Goal: Find contact information: Obtain details needed to contact an individual or organization

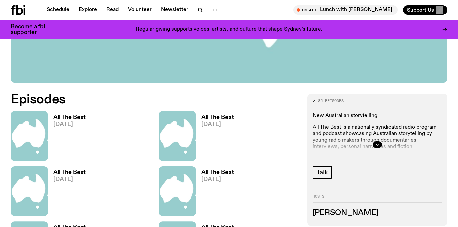
scroll to position [259, 0]
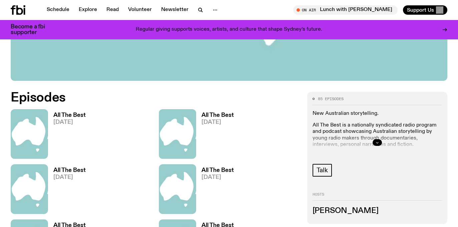
click at [376, 142] on icon "button" at bounding box center [377, 142] width 4 height 4
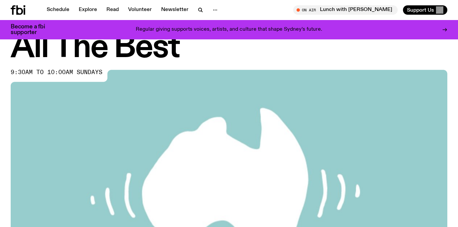
scroll to position [0, 0]
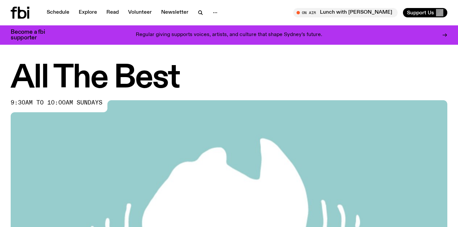
click at [21, 13] on icon at bounding box center [20, 13] width 19 height 12
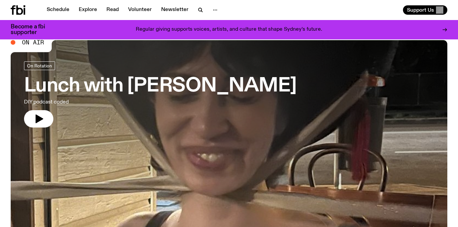
scroll to position [17, 0]
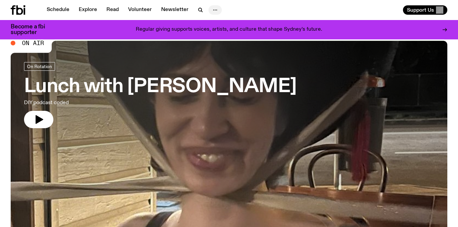
click at [213, 10] on icon "button" at bounding box center [215, 10] width 8 height 8
click at [212, 23] on link "About Us" at bounding box center [214, 23] width 33 height 9
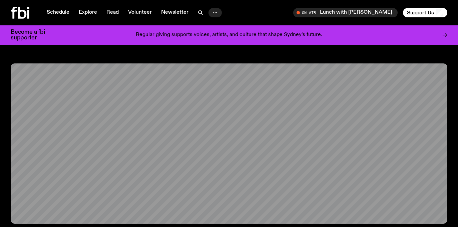
click at [213, 13] on icon "button" at bounding box center [215, 13] width 8 height 8
click at [210, 38] on link "Contact" at bounding box center [214, 37] width 33 height 9
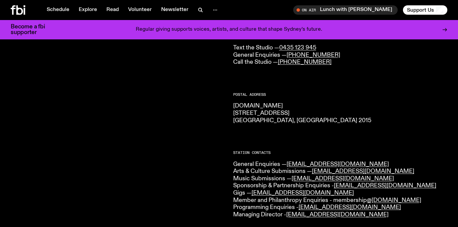
scroll to position [70, 0]
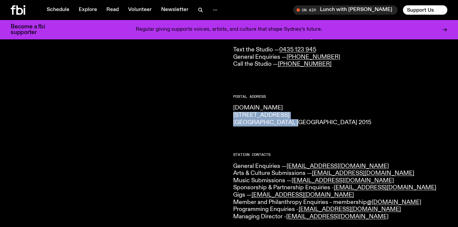
drag, startPoint x: 232, startPoint y: 115, endPoint x: 294, endPoint y: 123, distance: 62.4
click at [294, 123] on div "CONTACT US Office Hours: Tue-Fri, 10am-6pm Text the Studio — 0435 123 945 Gener…" at bounding box center [229, 227] width 458 height 425
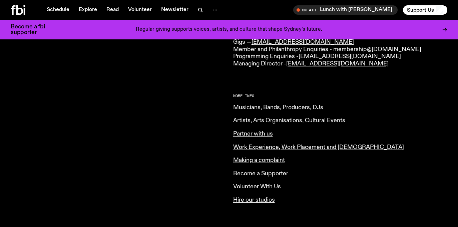
scroll to position [225, 0]
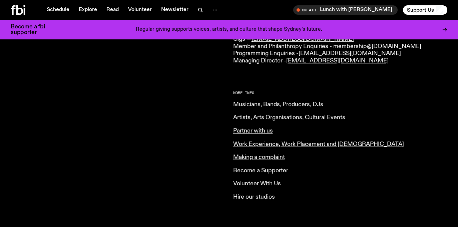
click at [244, 197] on link "Hire our studios" at bounding box center [254, 197] width 42 height 6
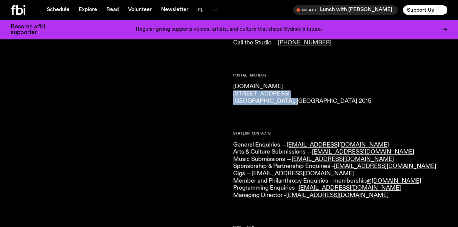
scroll to position [0, 0]
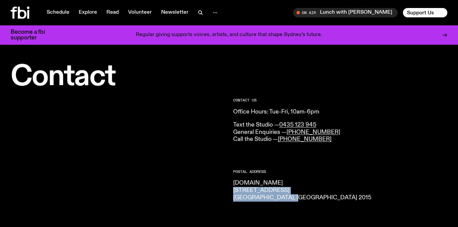
drag, startPoint x: 234, startPoint y: 191, endPoint x: 290, endPoint y: 194, distance: 56.1
click at [290, 194] on p "[DOMAIN_NAME] [STREET_ADDRESS] 2015" at bounding box center [340, 190] width 214 height 22
drag, startPoint x: 291, startPoint y: 198, endPoint x: 232, endPoint y: 191, distance: 59.8
copy p "[STREET_ADDRESS] 2015"
